Goal: Share content

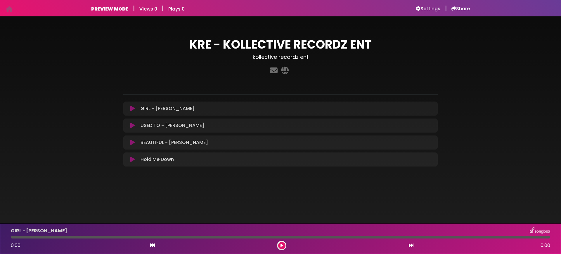
drag, startPoint x: 384, startPoint y: 38, endPoint x: 360, endPoint y: 81, distance: 49.7
click at [387, 43] on h1 "KRE - KOLLECTIVE RECORDZ ENT" at bounding box center [280, 44] width 314 height 14
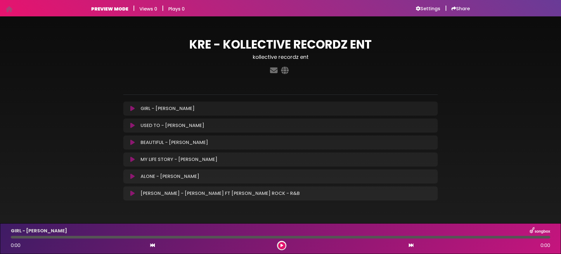
scroll to position [3, 0]
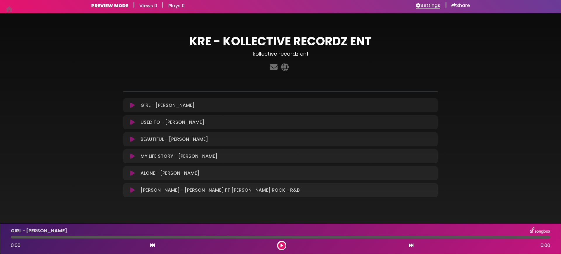
click at [429, 5] on h6 "Settings" at bounding box center [428, 6] width 25 height 6
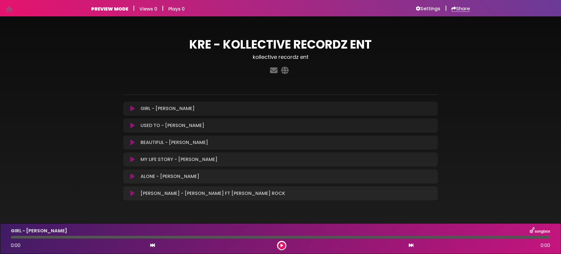
click at [460, 7] on h6 "Share" at bounding box center [461, 9] width 18 height 6
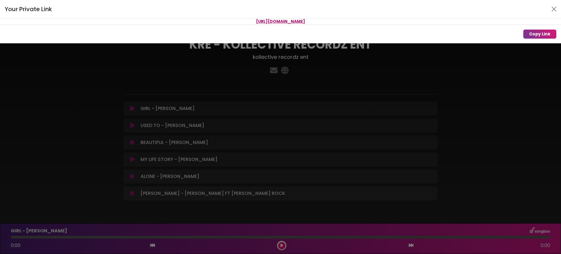
drag, startPoint x: 355, startPoint y: 21, endPoint x: 208, endPoint y: 21, distance: 147.3
click at [208, 21] on p "[URL][DOMAIN_NAME]" at bounding box center [280, 21] width 561 height 6
copy span "[URL][DOMAIN_NAME]"
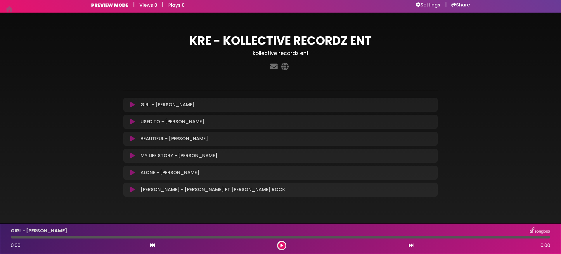
scroll to position [5, 0]
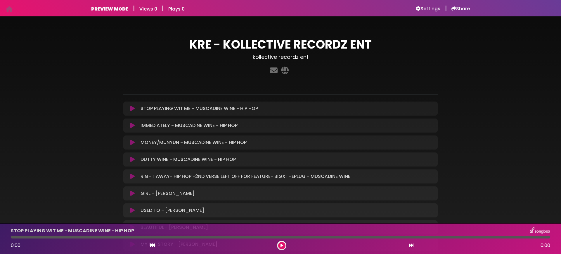
scroll to position [0, 0]
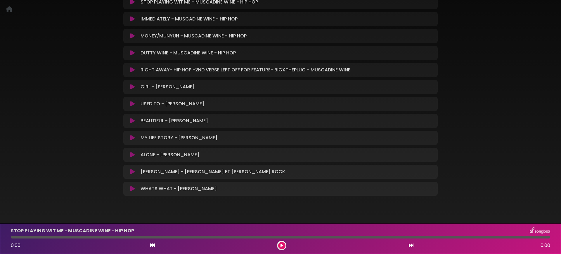
scroll to position [110, 0]
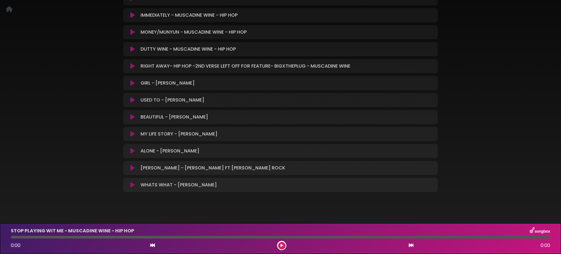
click at [131, 185] on icon at bounding box center [132, 185] width 4 height 6
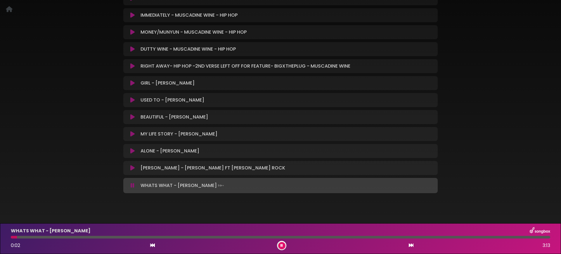
click at [132, 185] on icon at bounding box center [133, 185] width 4 height 6
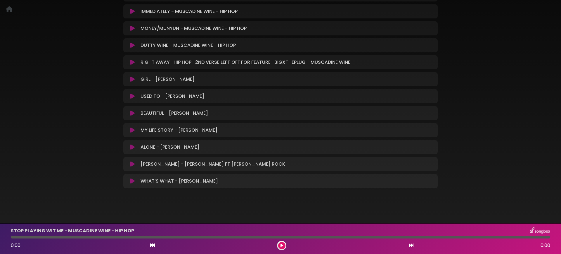
scroll to position [115, 0]
click at [133, 179] on icon at bounding box center [132, 180] width 4 height 6
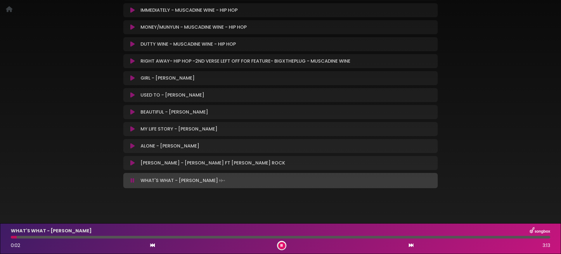
click at [133, 179] on icon at bounding box center [133, 180] width 4 height 6
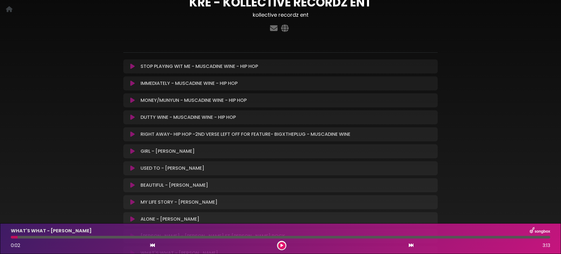
scroll to position [0, 0]
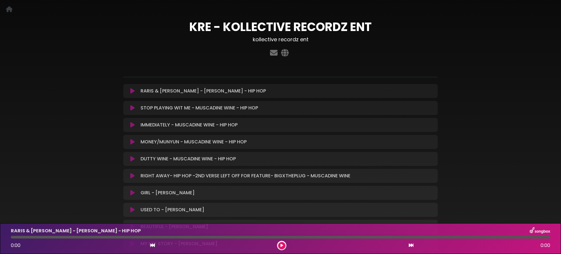
scroll to position [12, 0]
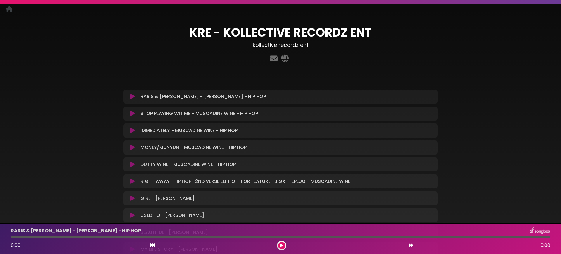
click at [132, 94] on icon at bounding box center [132, 97] width 4 height 6
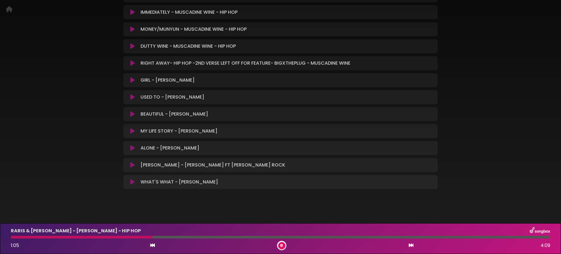
scroll to position [134, 0]
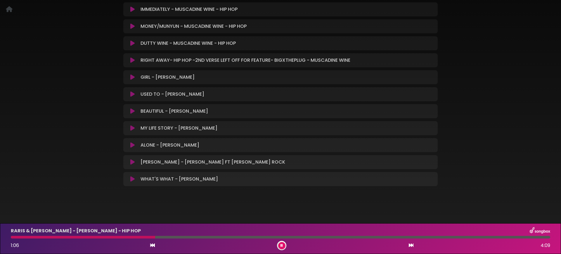
click at [282, 246] on icon at bounding box center [282, 245] width 2 height 4
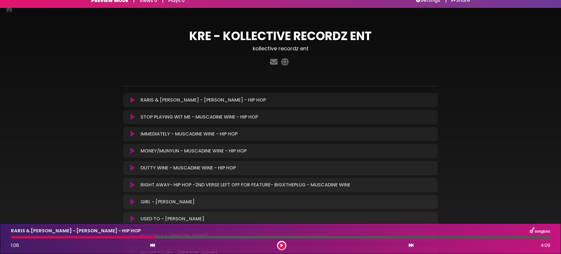
scroll to position [0, 0]
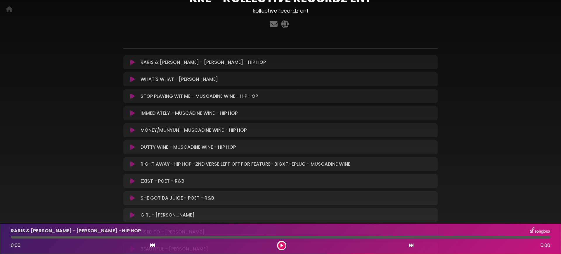
scroll to position [45, 0]
